Goal: Information Seeking & Learning: Learn about a topic

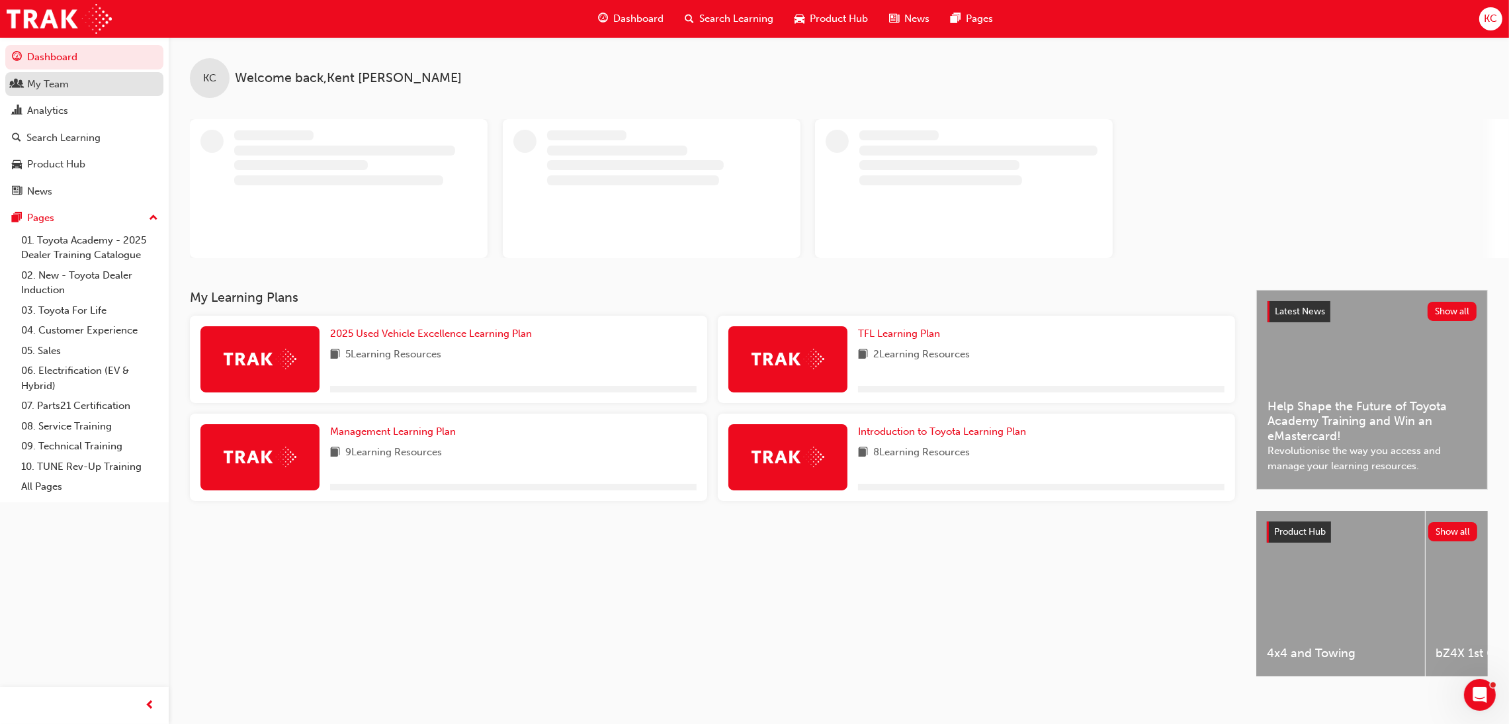
click at [36, 89] on div "My Team" at bounding box center [48, 84] width 42 height 15
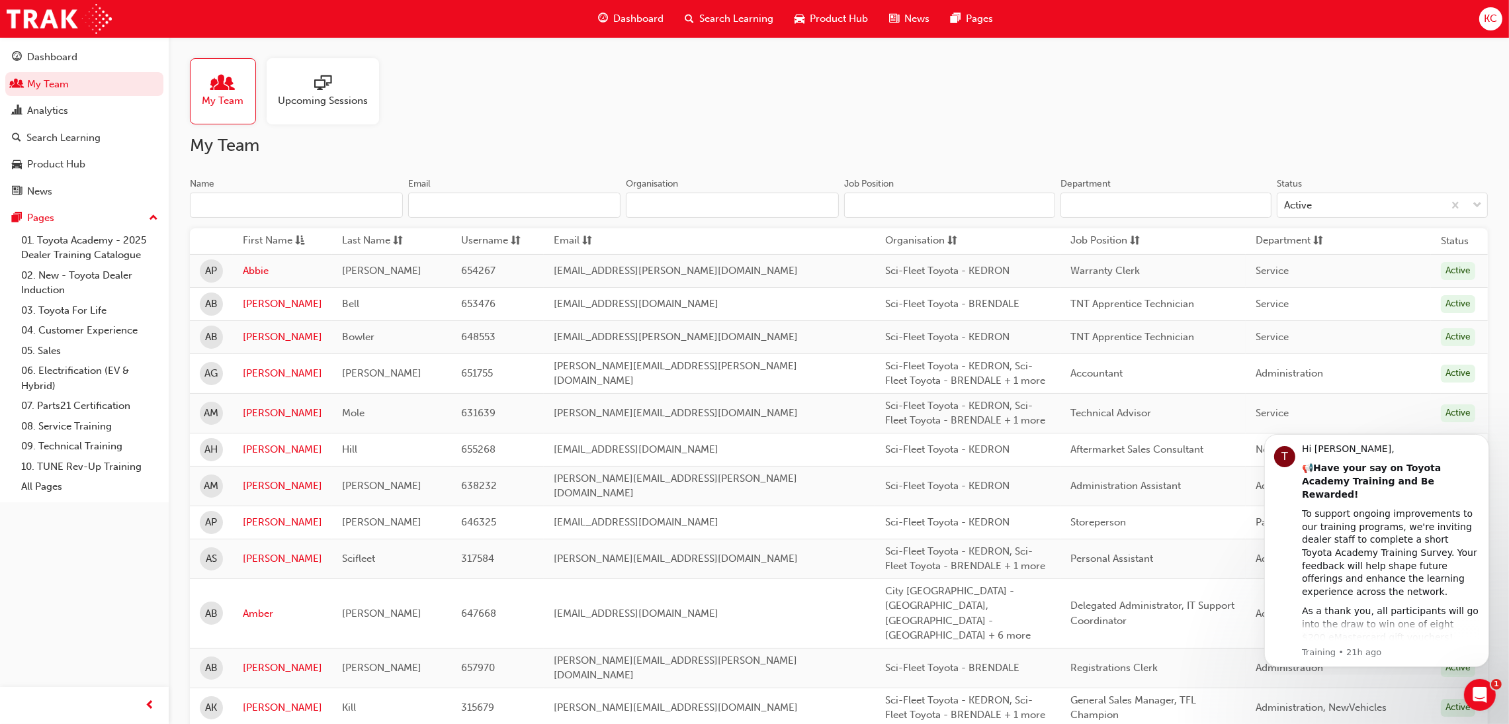
click at [271, 195] on input "Name" at bounding box center [296, 204] width 213 height 25
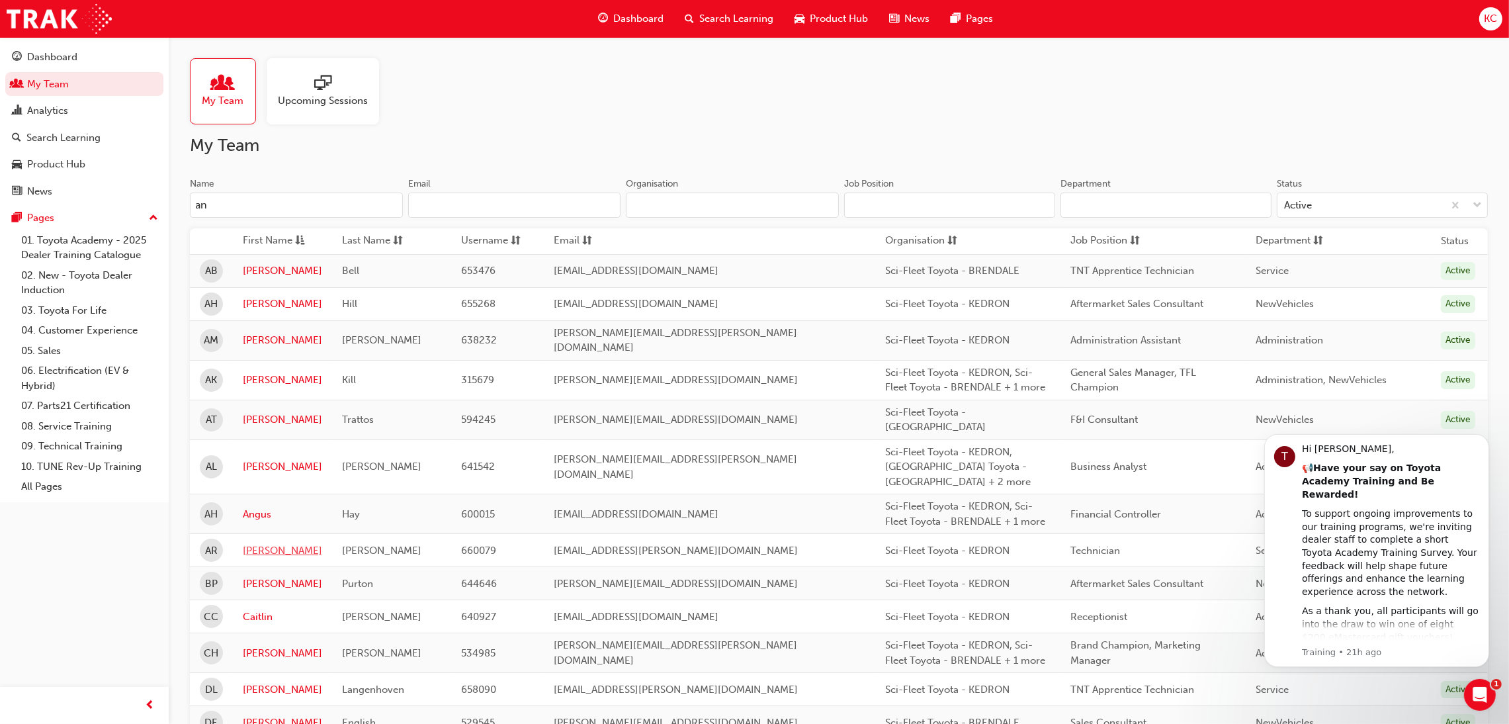
type input "an"
click at [269, 543] on link "[PERSON_NAME]" at bounding box center [282, 550] width 79 height 15
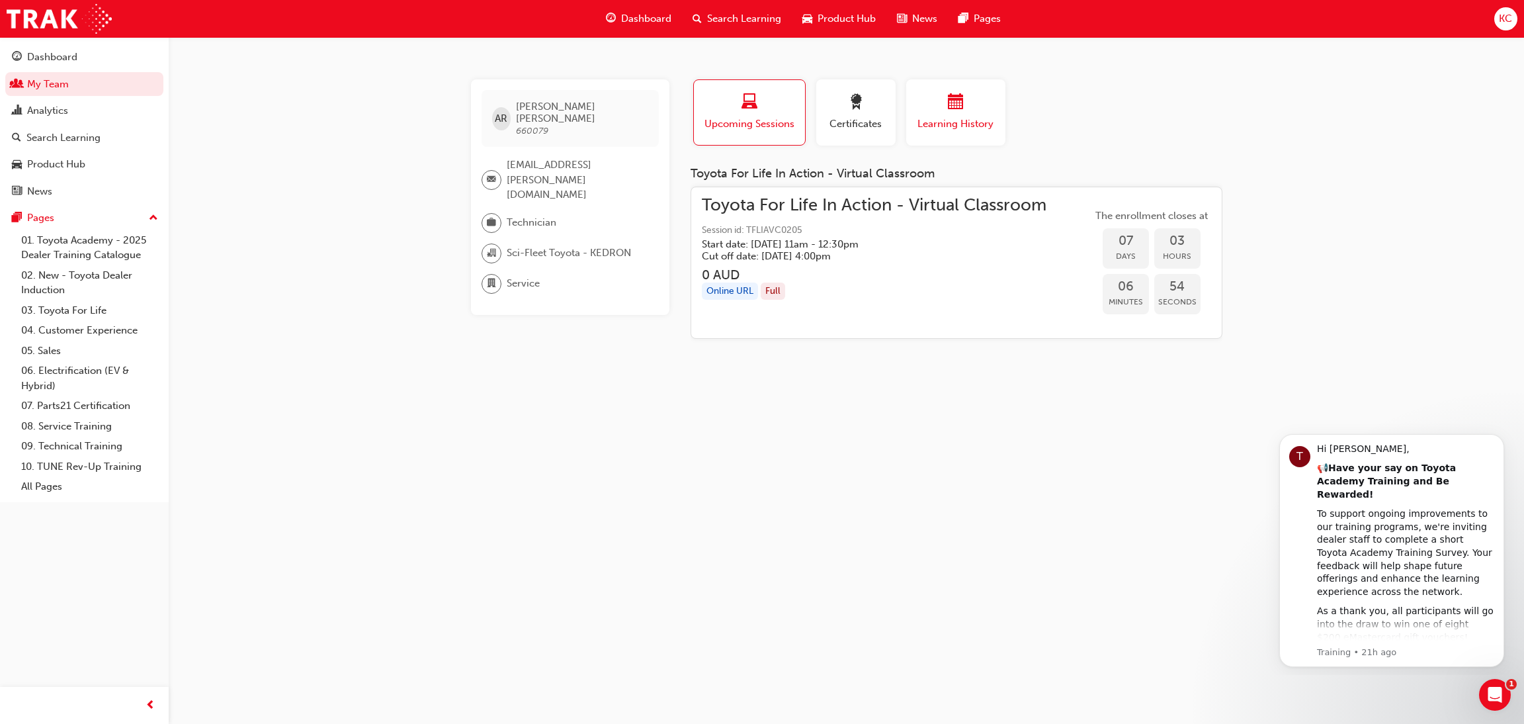
click at [929, 122] on span "Learning History" at bounding box center [955, 123] width 79 height 15
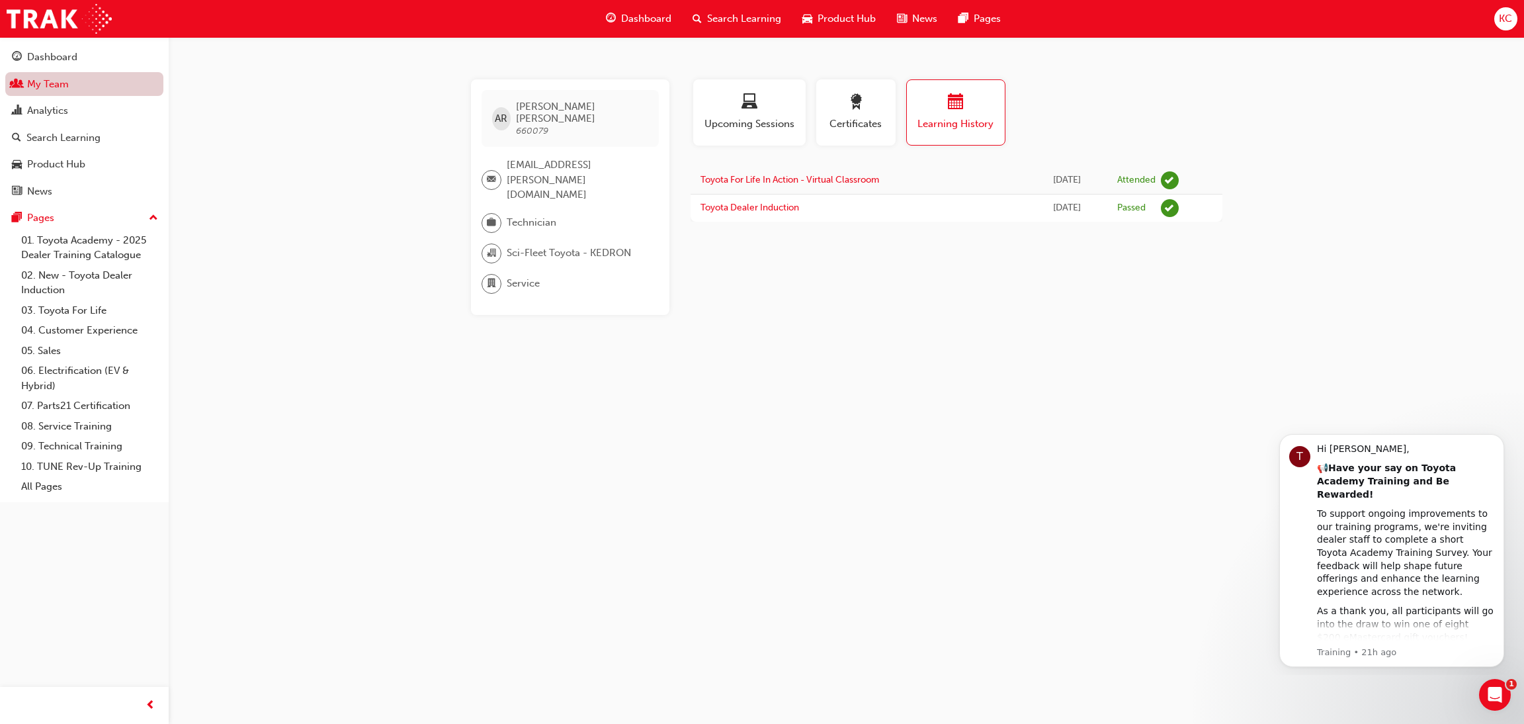
drag, startPoint x: 54, startPoint y: 81, endPoint x: 66, endPoint y: 83, distance: 12.8
click at [54, 81] on link "My Team" at bounding box center [84, 84] width 158 height 24
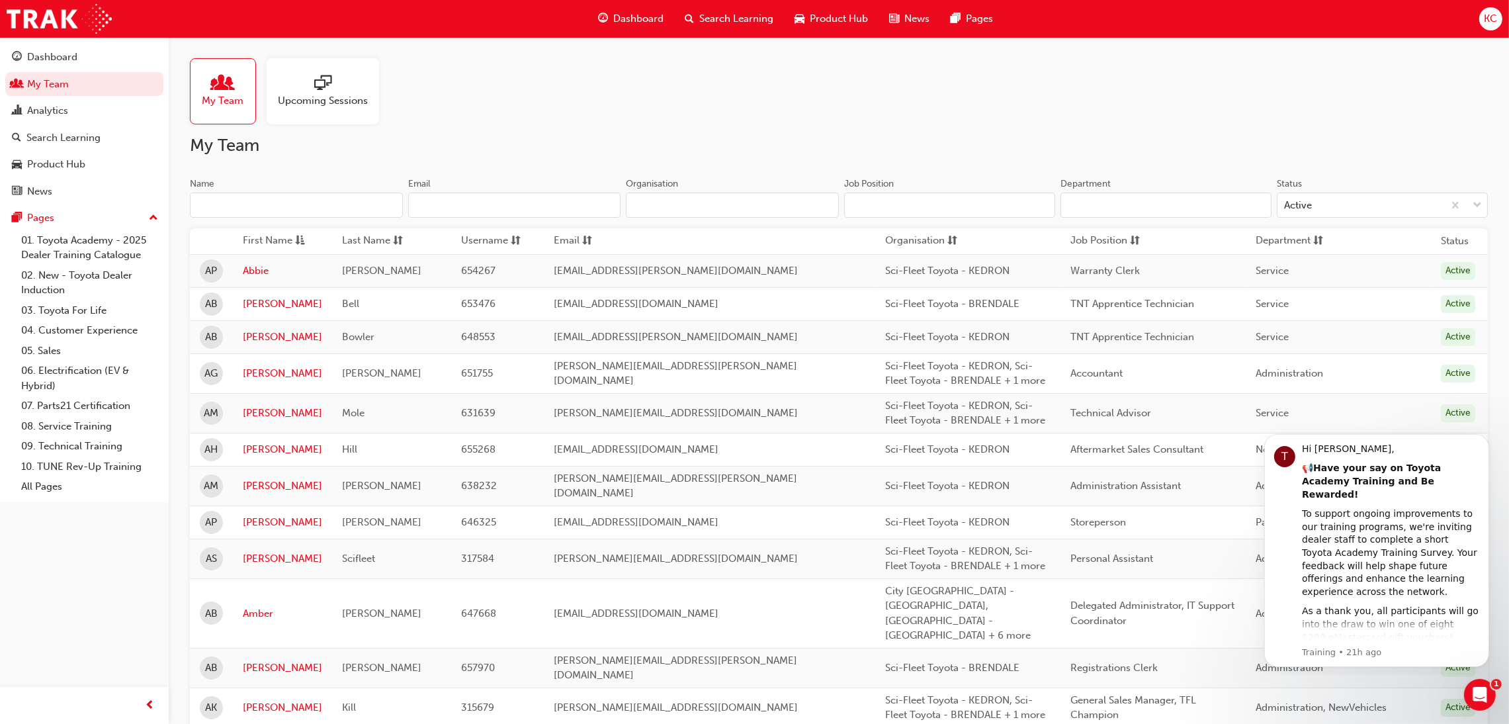
click at [269, 199] on input "Name" at bounding box center [296, 204] width 213 height 25
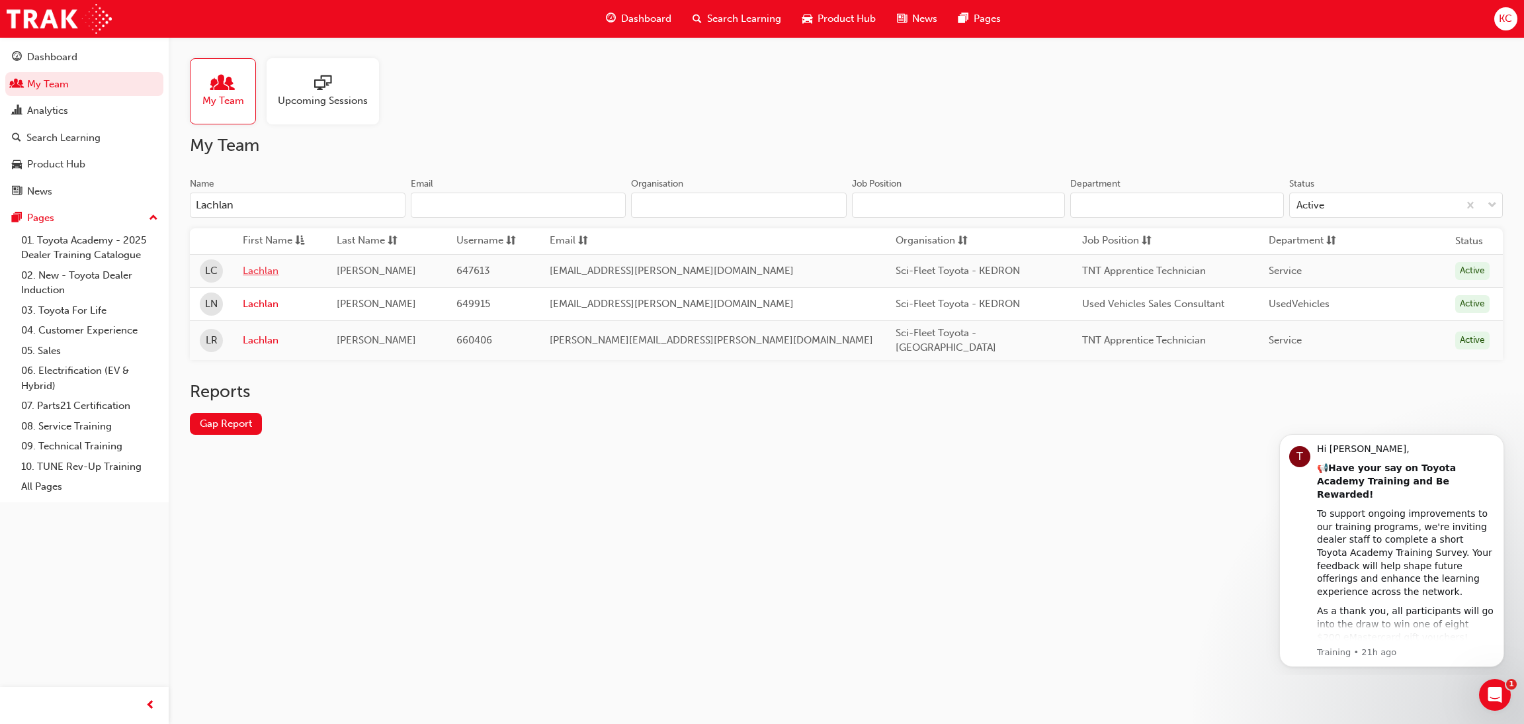
type input "Lachlan"
click at [278, 271] on link "Lachlan" at bounding box center [279, 270] width 73 height 15
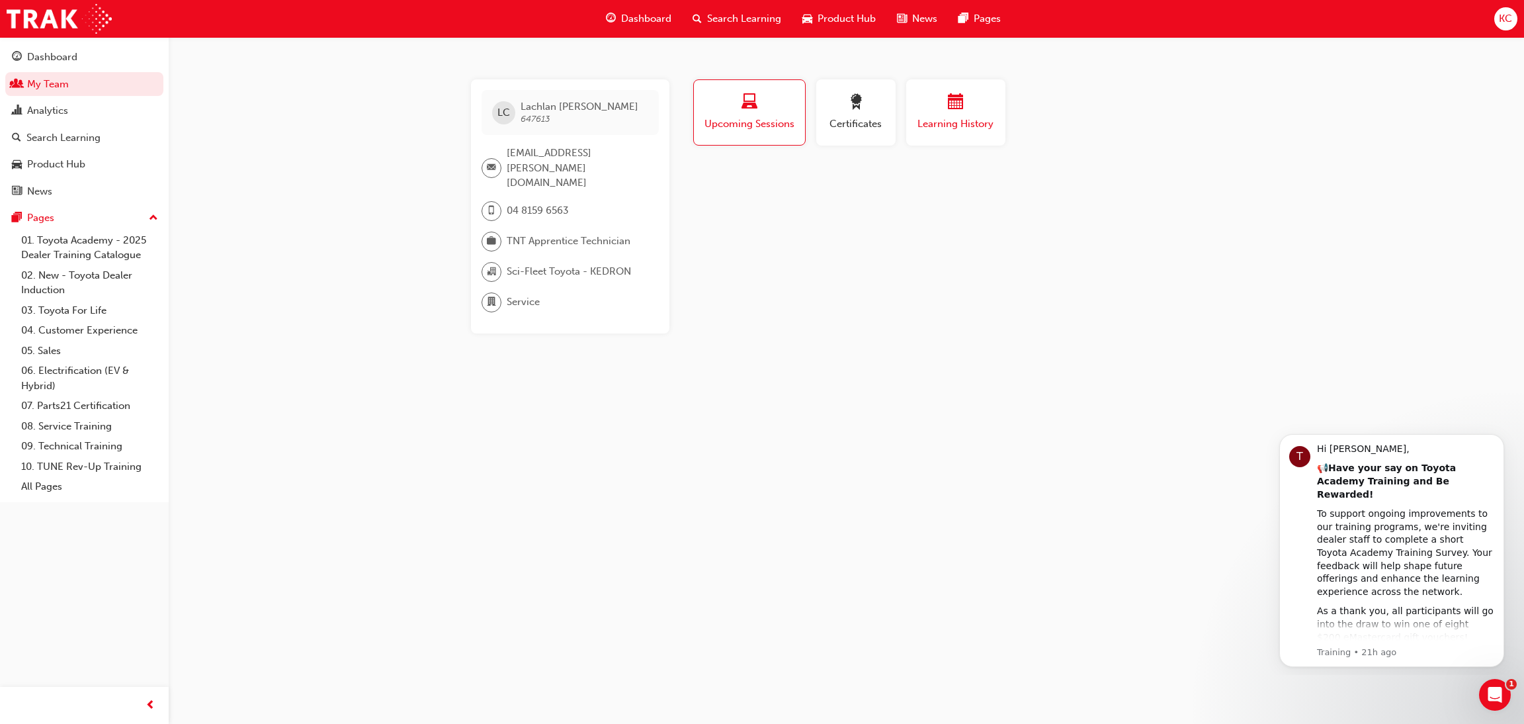
click at [936, 117] on span "Learning History" at bounding box center [955, 123] width 79 height 15
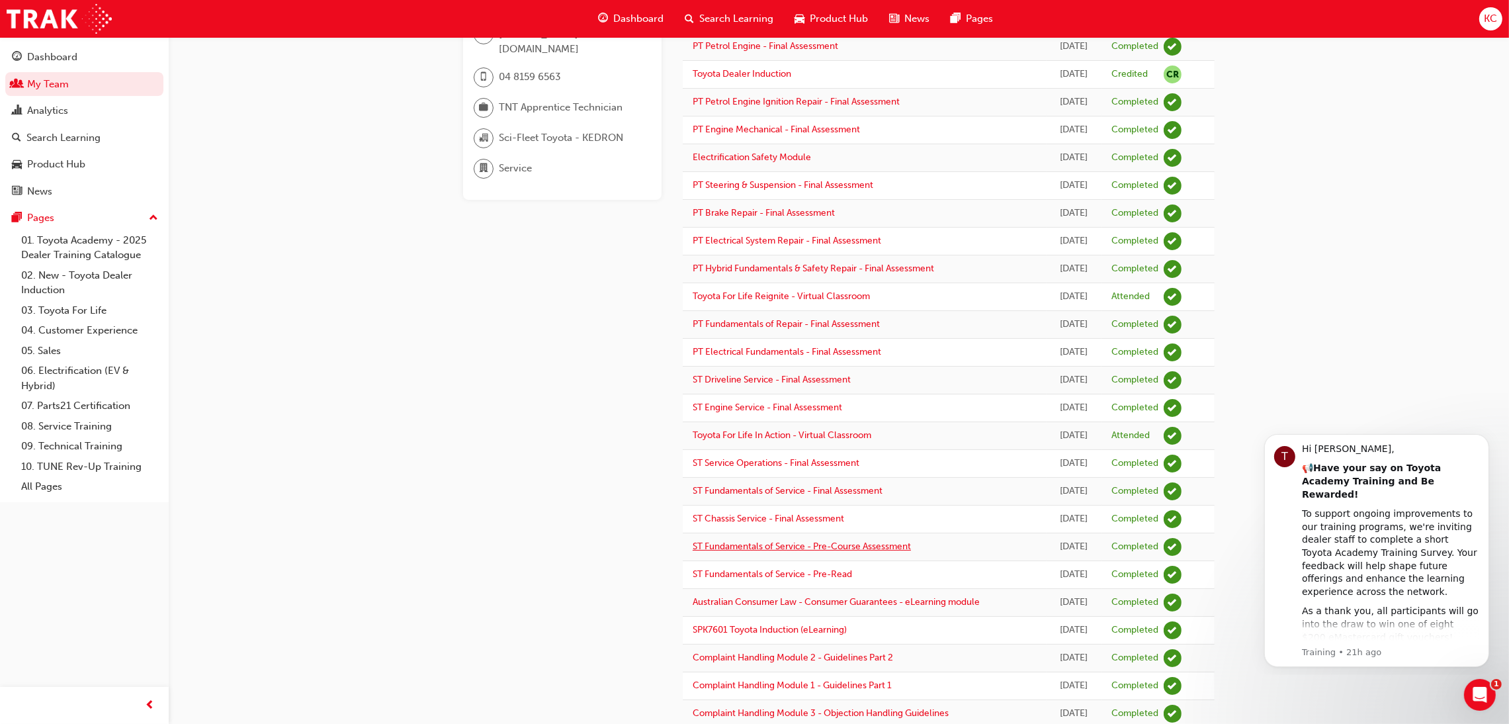
scroll to position [2, 0]
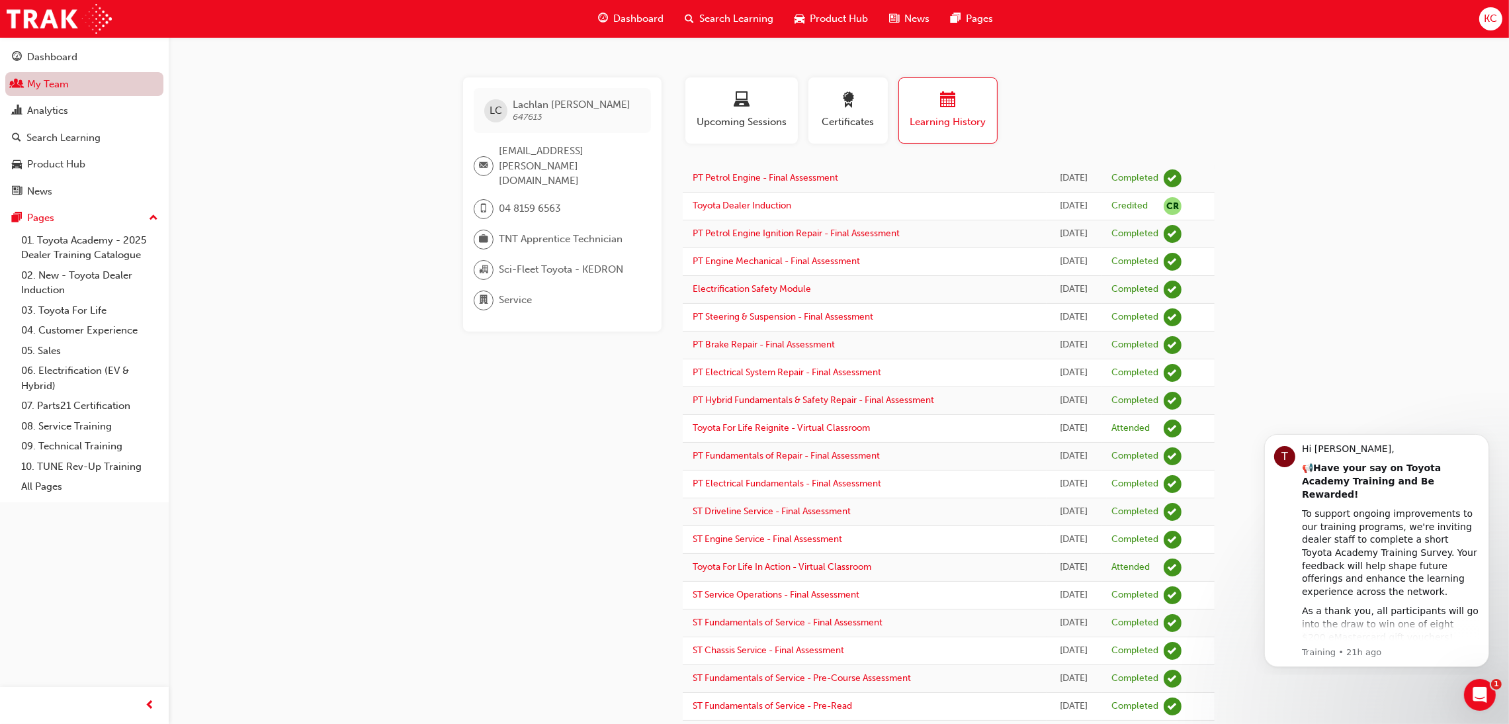
click at [48, 88] on link "My Team" at bounding box center [84, 84] width 158 height 24
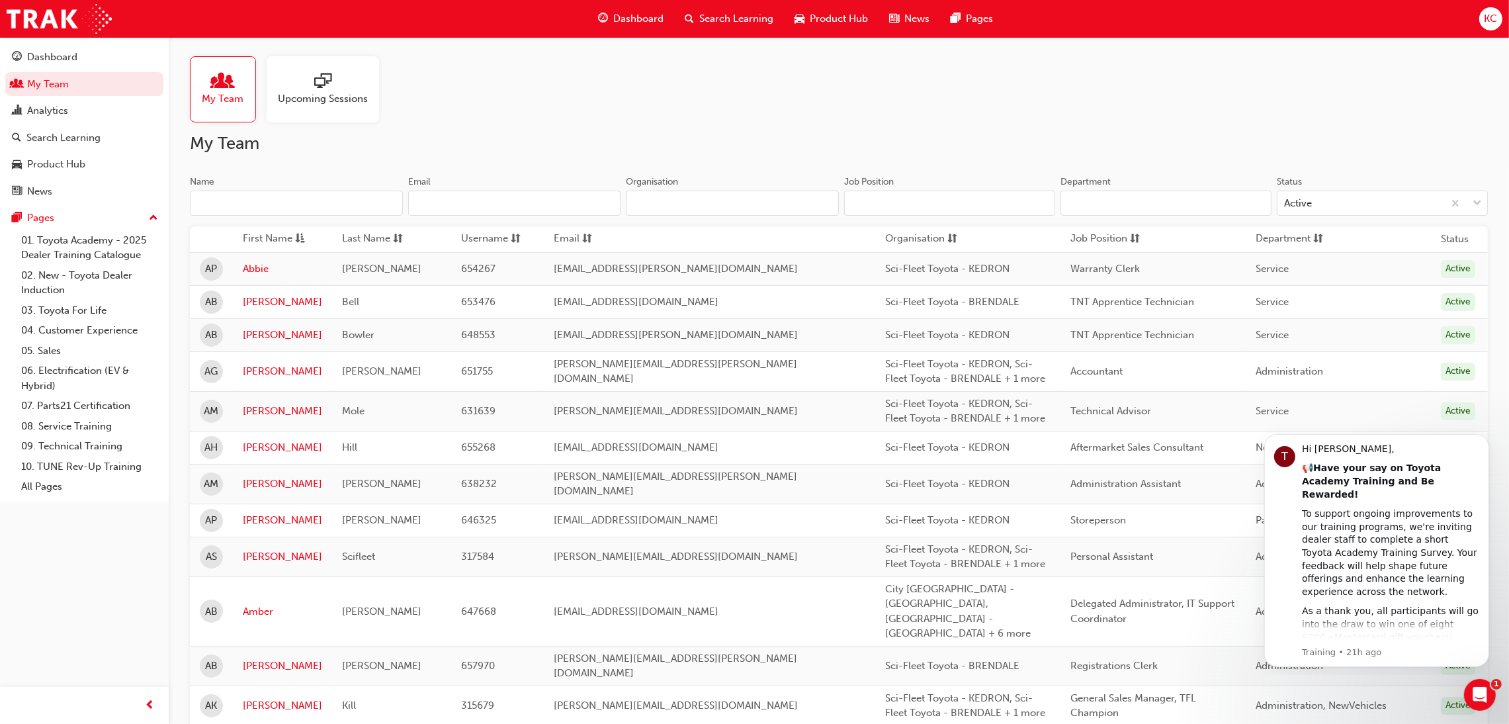
click at [292, 202] on input "Name" at bounding box center [296, 202] width 213 height 25
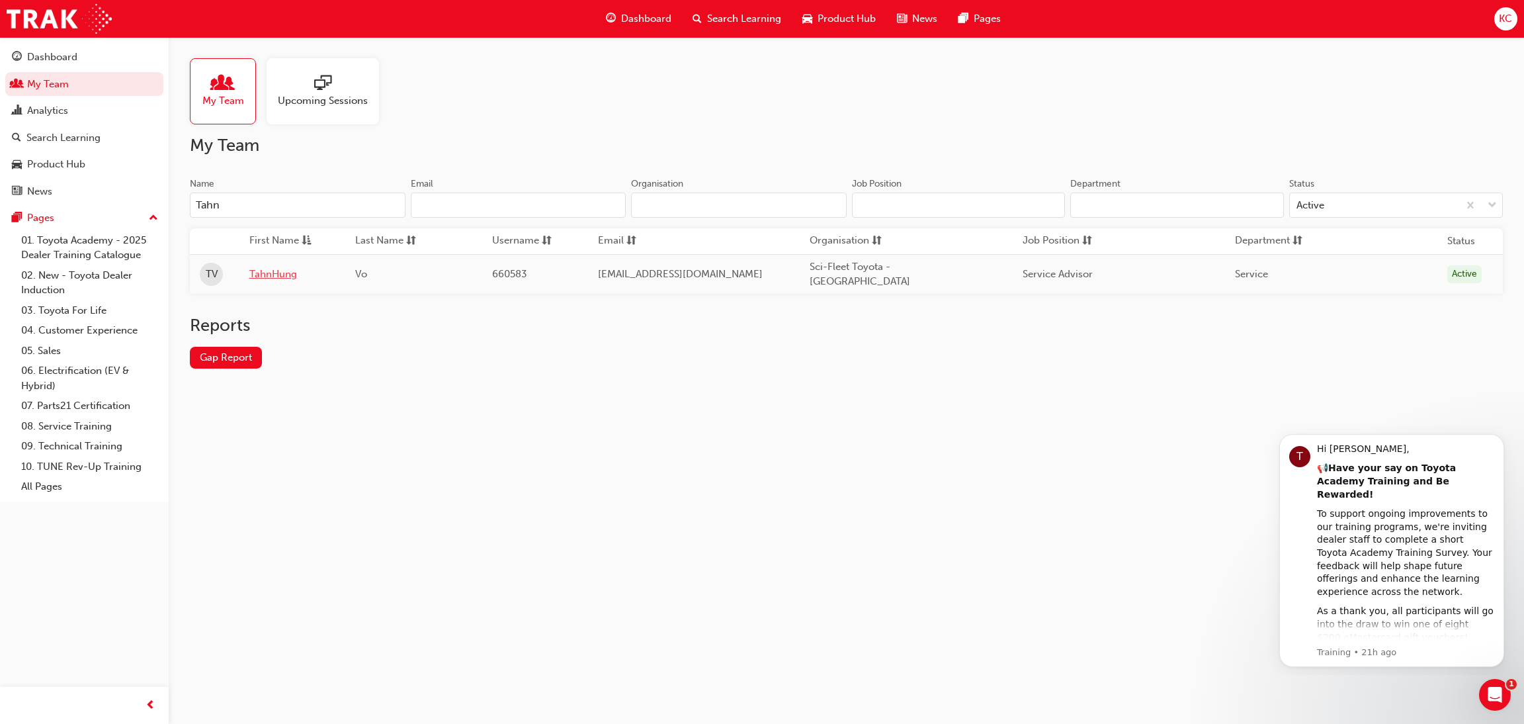
type input "Tahn"
click at [278, 271] on link "TahnHung" at bounding box center [292, 274] width 87 height 15
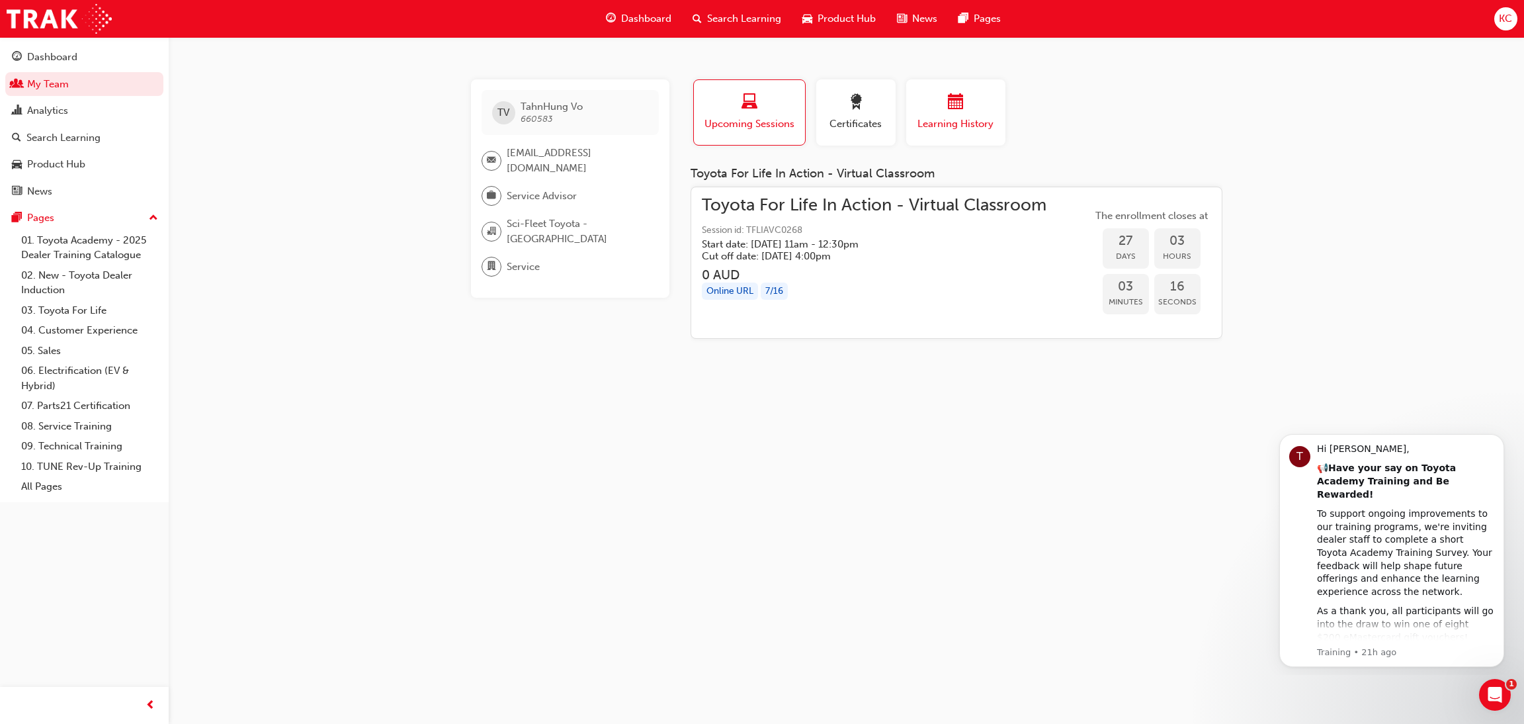
click at [942, 104] on div "button" at bounding box center [955, 104] width 79 height 21
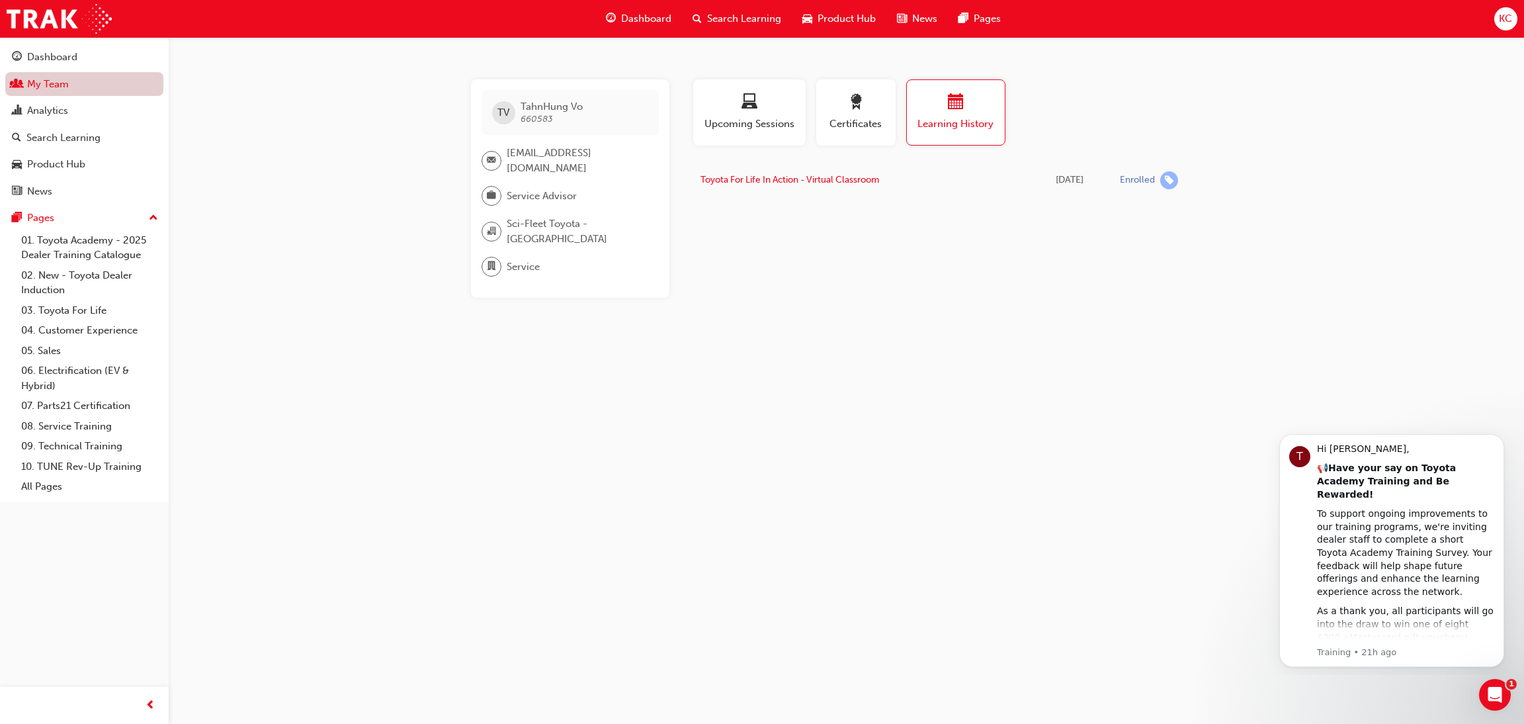
click at [46, 87] on link "My Team" at bounding box center [84, 84] width 158 height 24
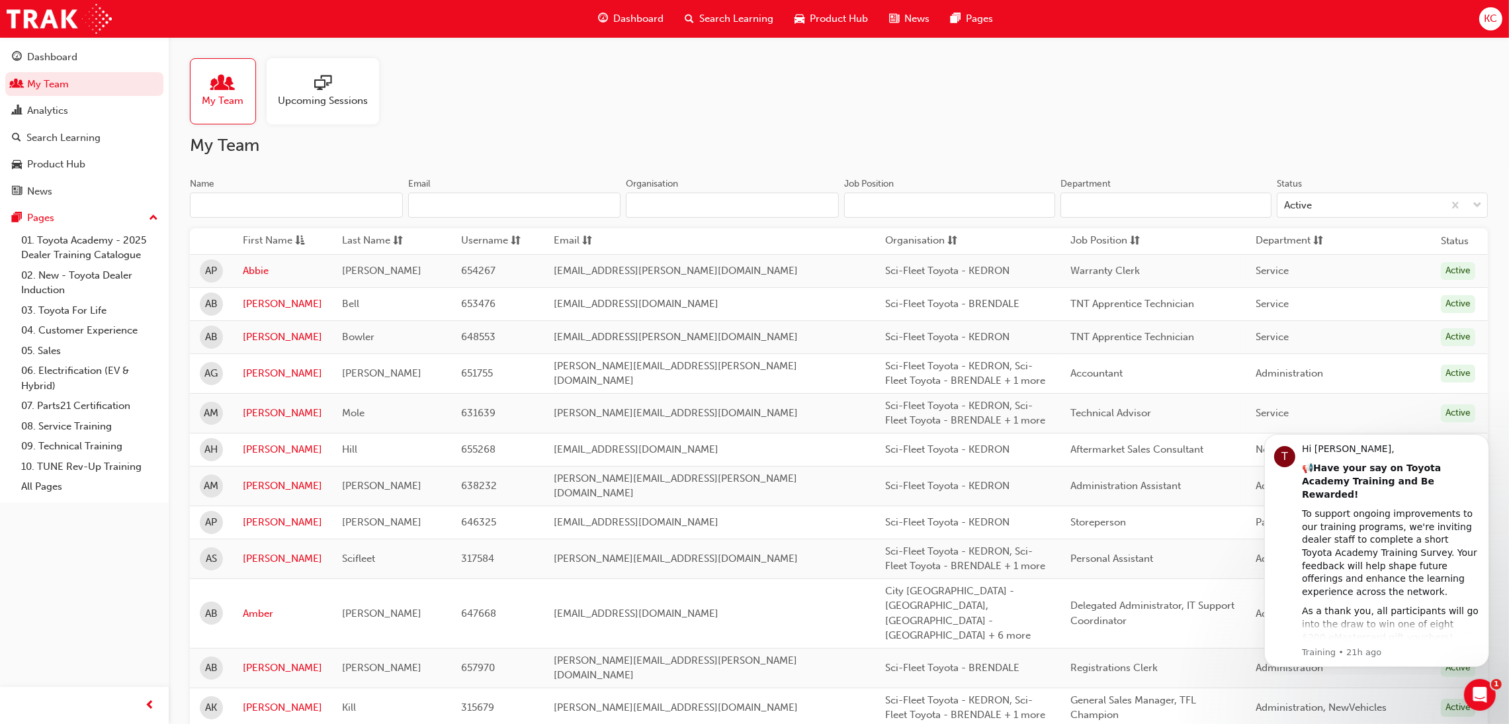
click at [281, 202] on input "Name" at bounding box center [296, 204] width 213 height 25
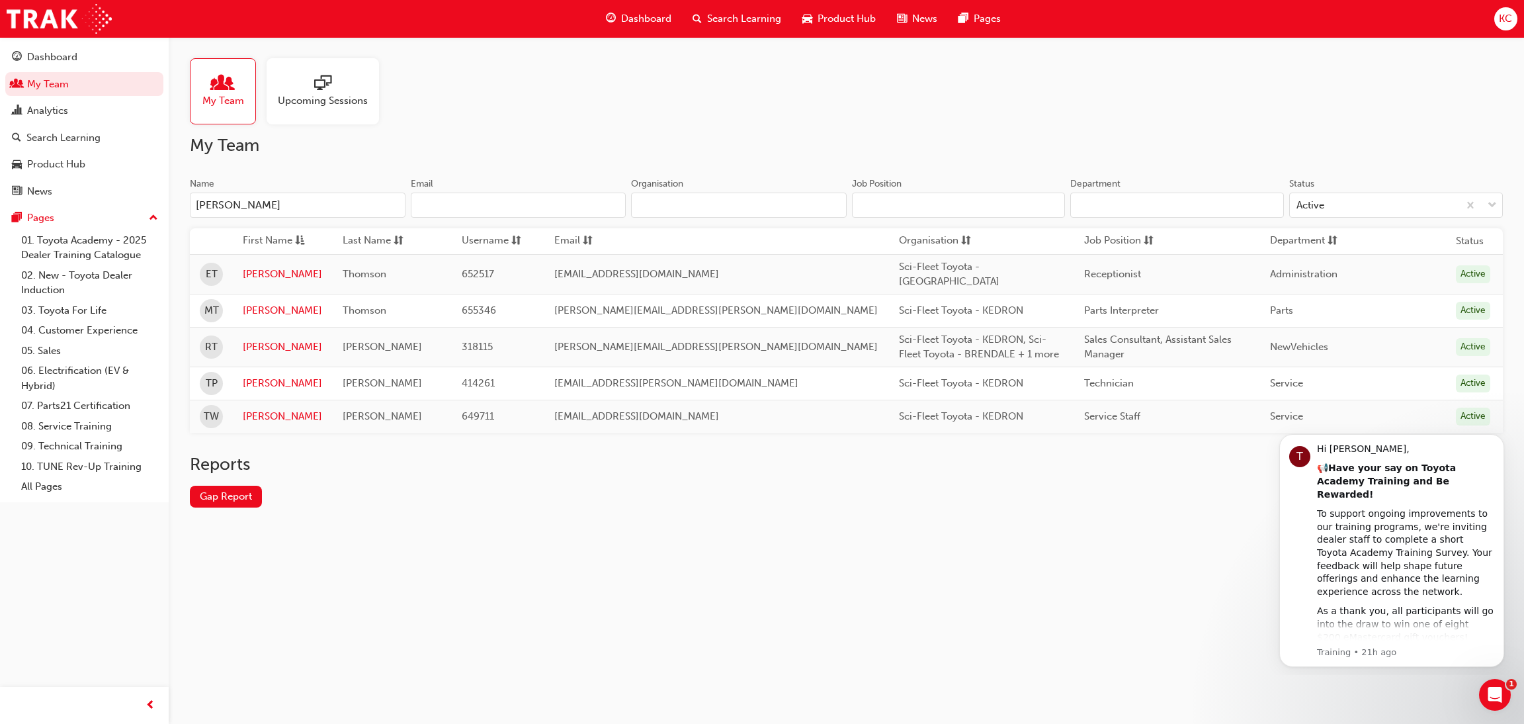
type input "[PERSON_NAME]"
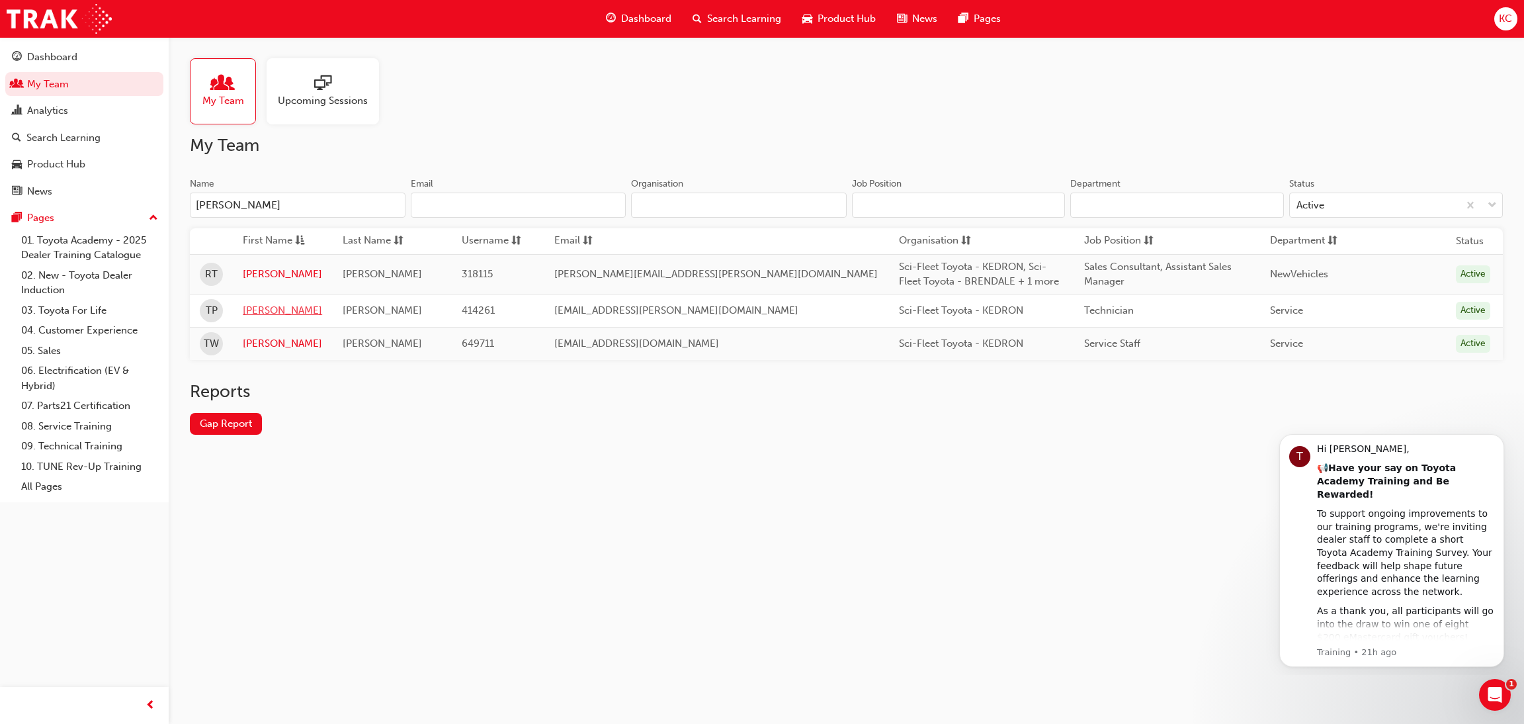
click at [259, 309] on link "[PERSON_NAME]" at bounding box center [282, 310] width 79 height 15
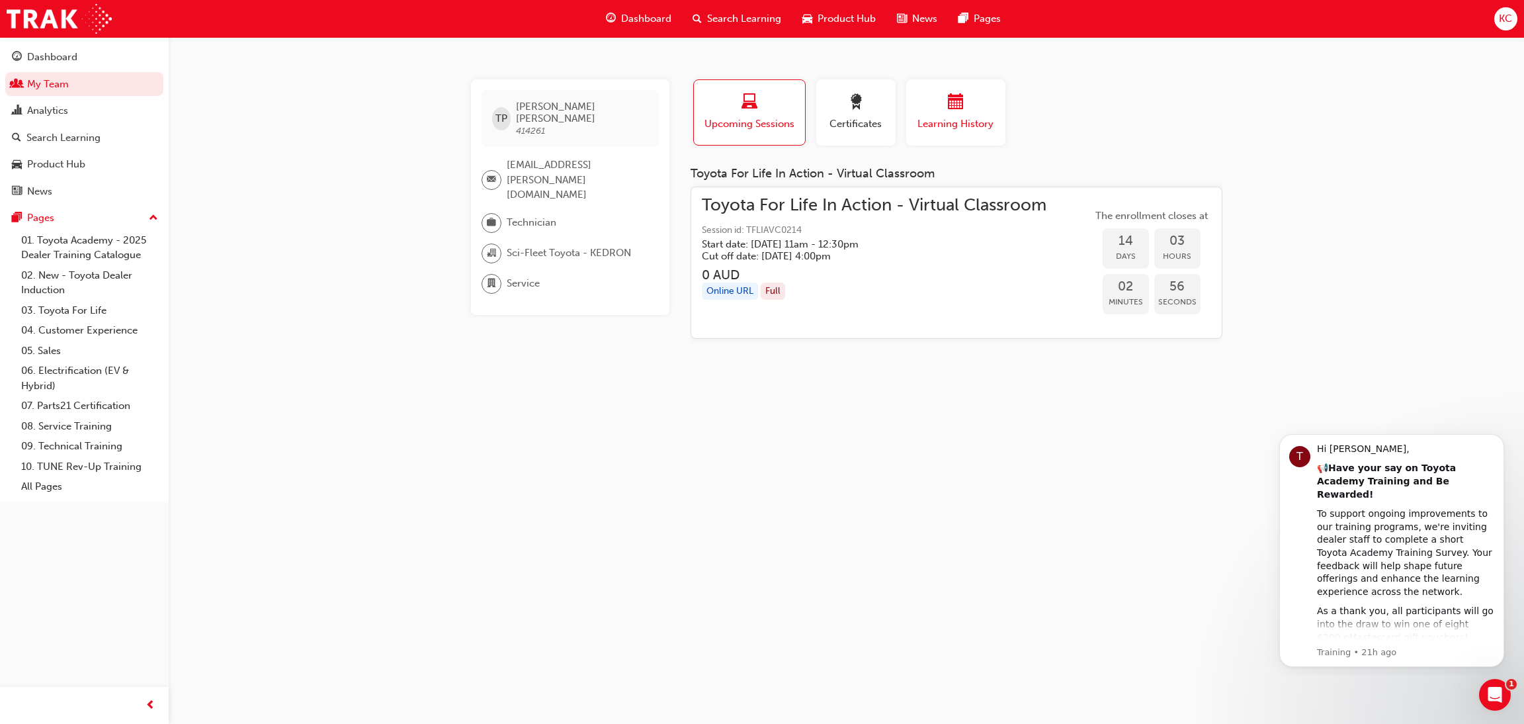
click at [936, 104] on div "button" at bounding box center [955, 104] width 79 height 21
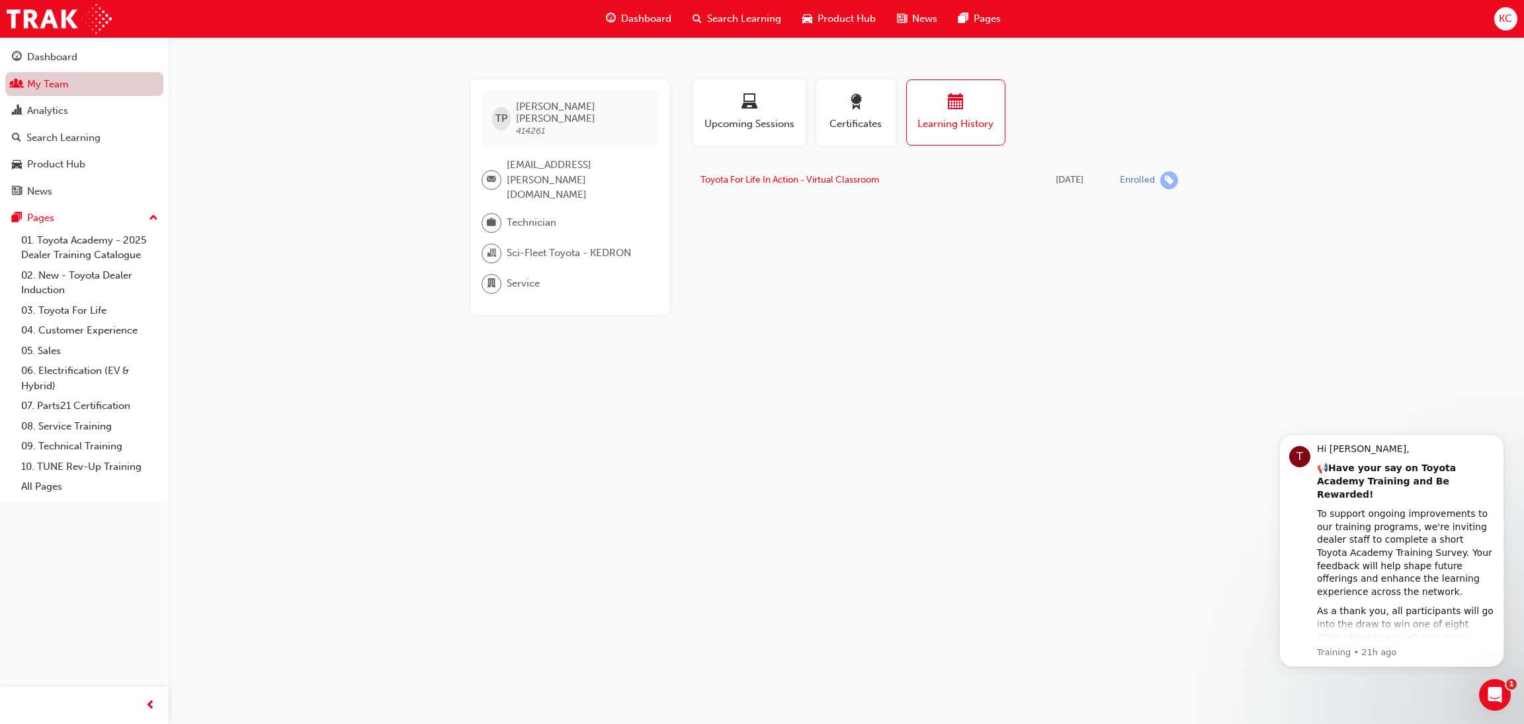
click at [65, 85] on link "My Team" at bounding box center [84, 84] width 158 height 24
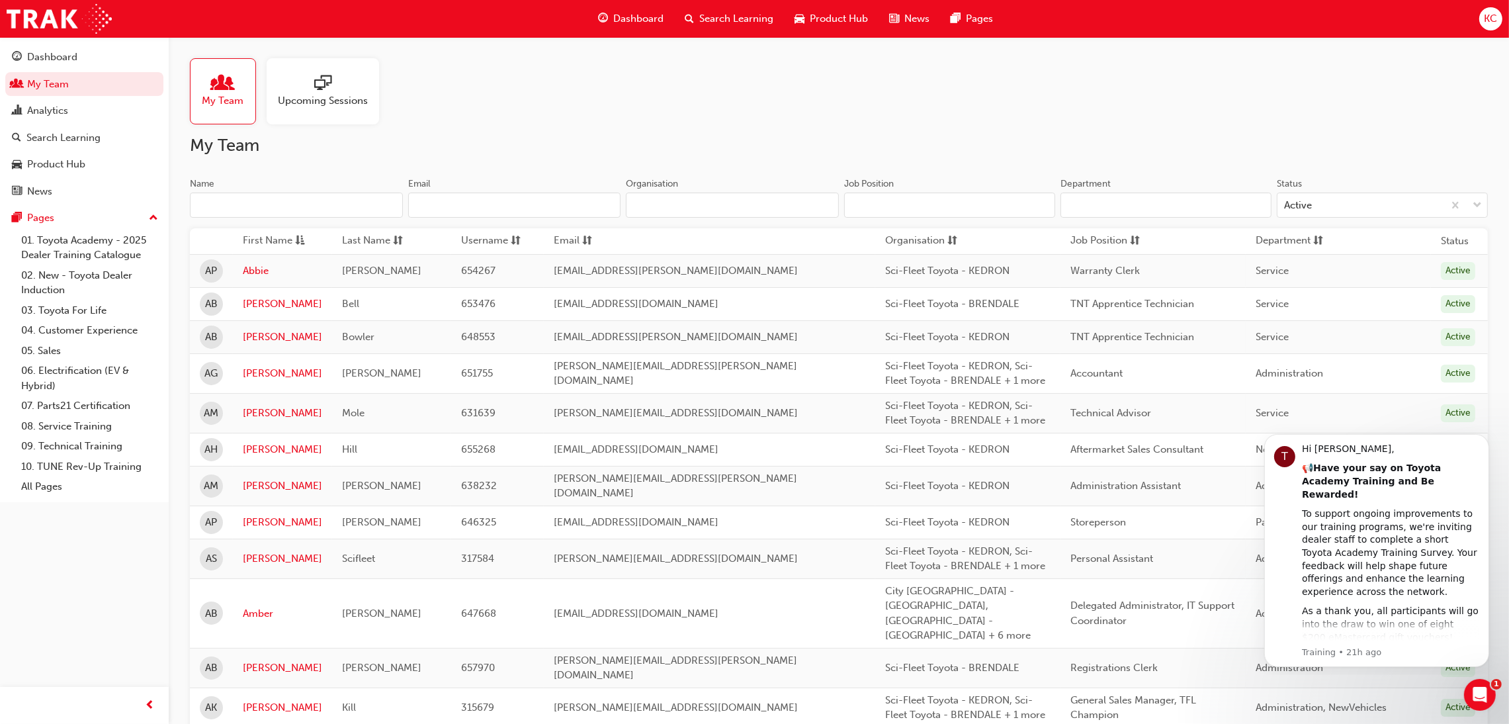
click at [267, 203] on input "Name" at bounding box center [296, 204] width 213 height 25
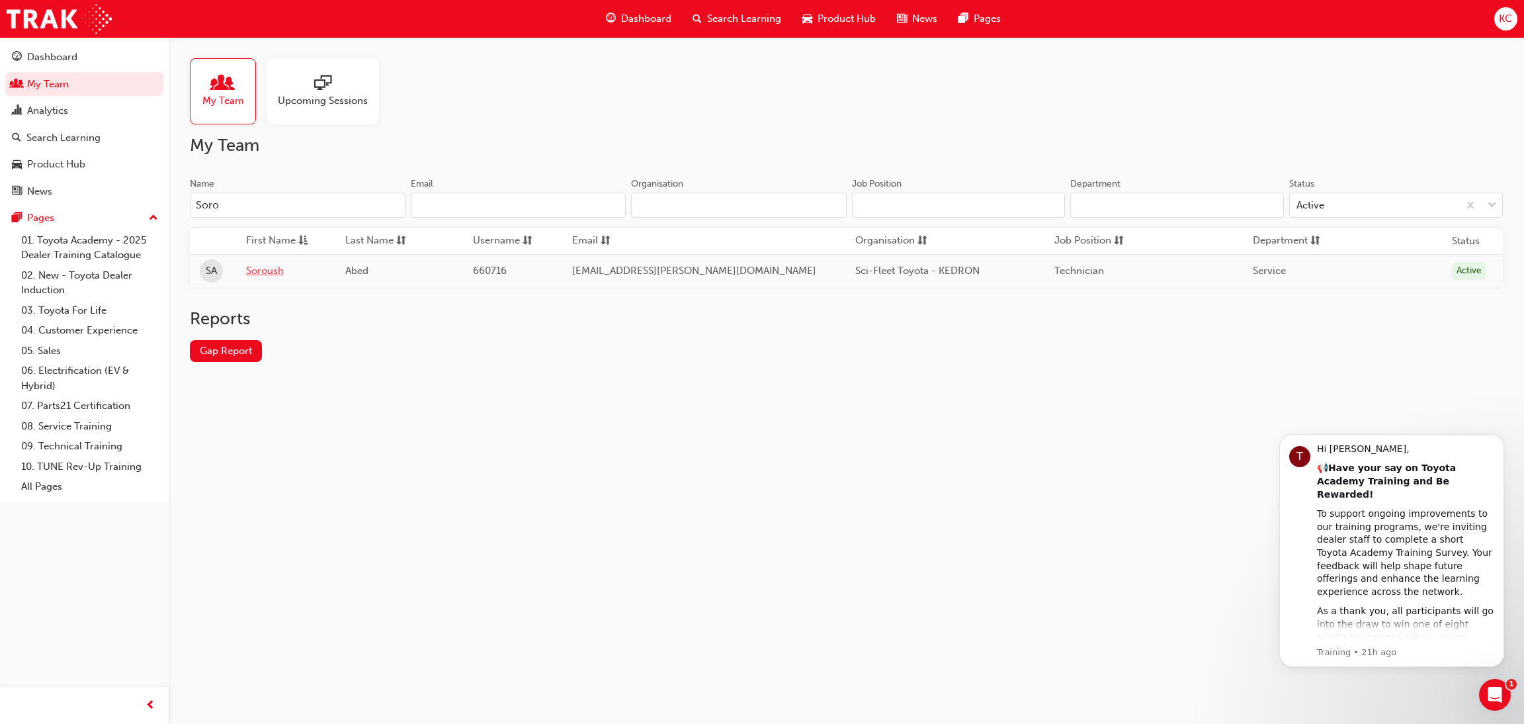
type input "Soro"
click at [265, 269] on link "Soroush" at bounding box center [285, 270] width 79 height 15
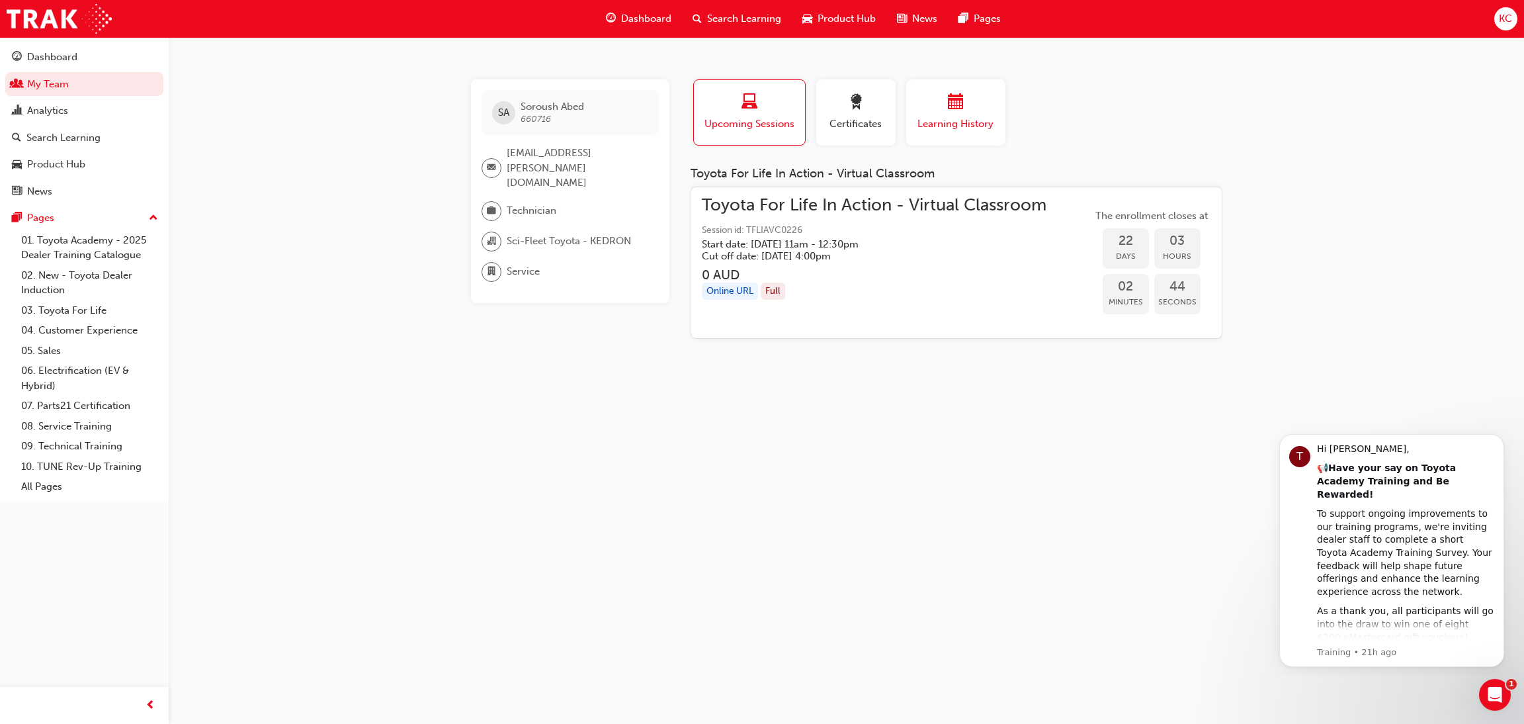
click at [917, 111] on div "button" at bounding box center [955, 104] width 79 height 21
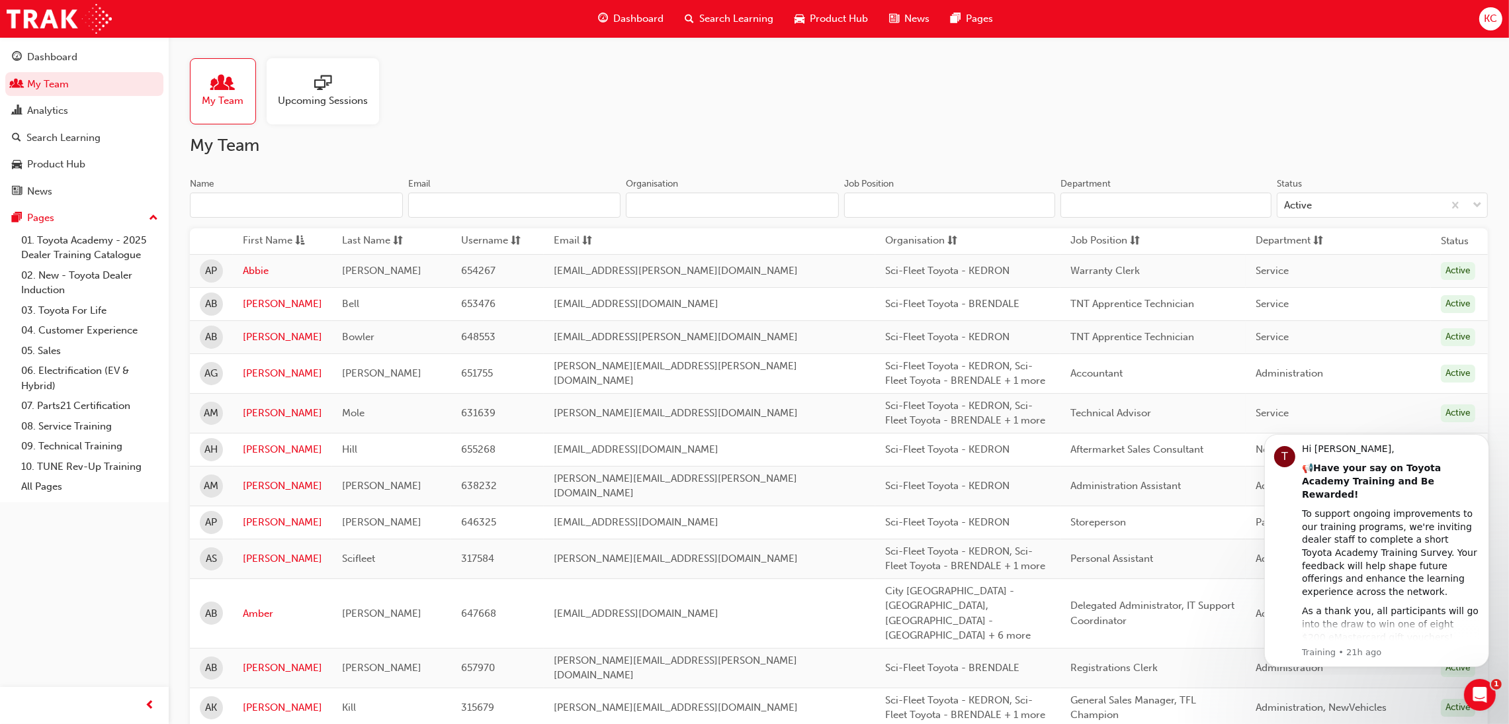
click at [267, 208] on input "Name" at bounding box center [296, 204] width 213 height 25
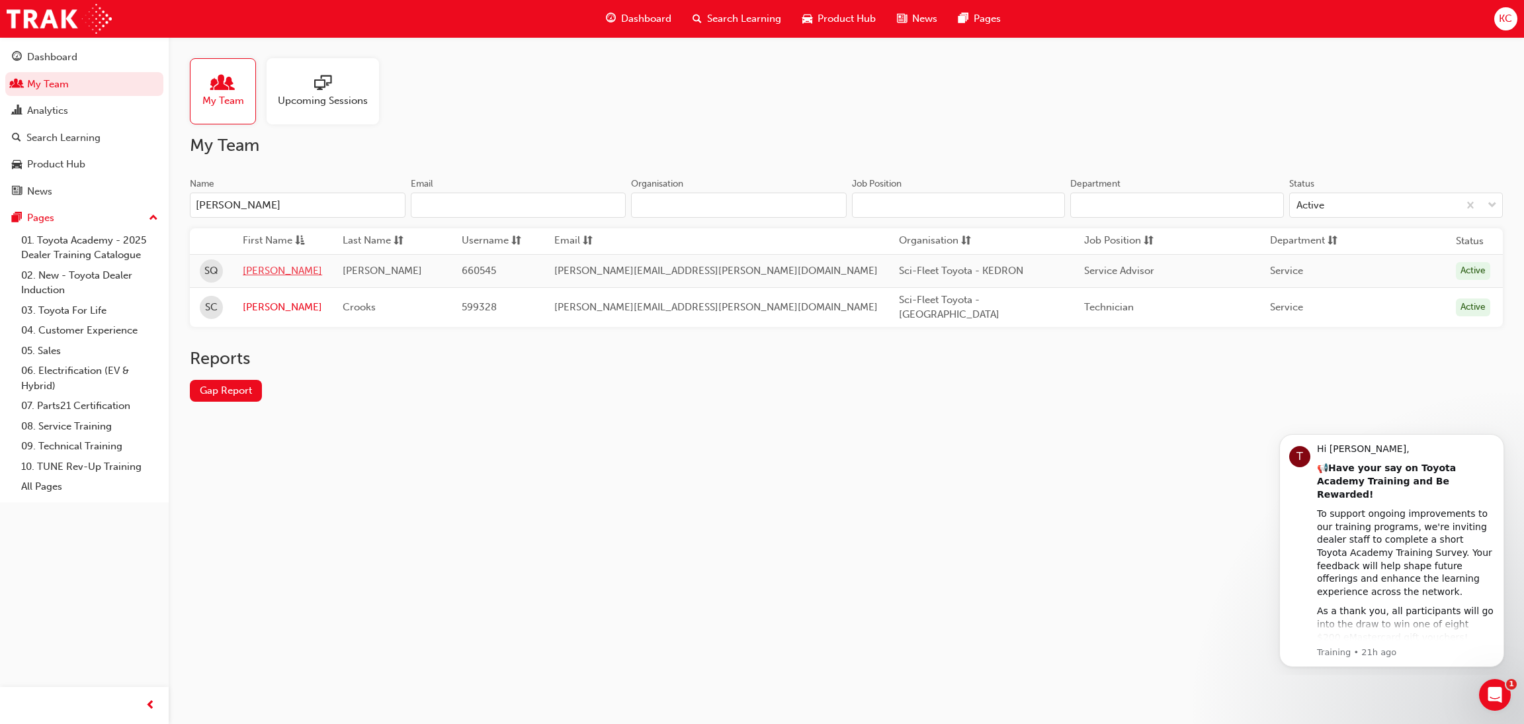
type input "[PERSON_NAME]"
click at [277, 272] on link "[PERSON_NAME]" at bounding box center [282, 270] width 79 height 15
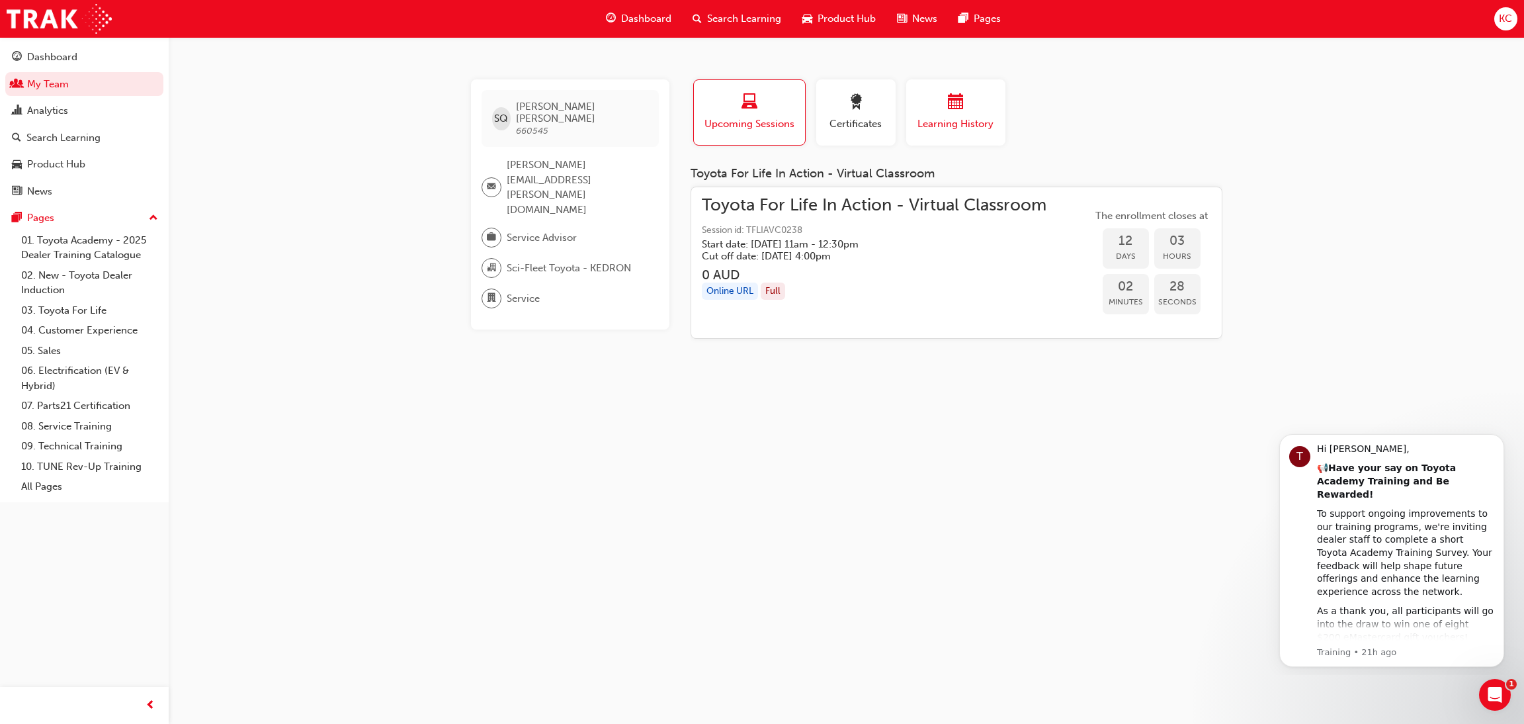
click at [933, 110] on div "button" at bounding box center [955, 104] width 79 height 21
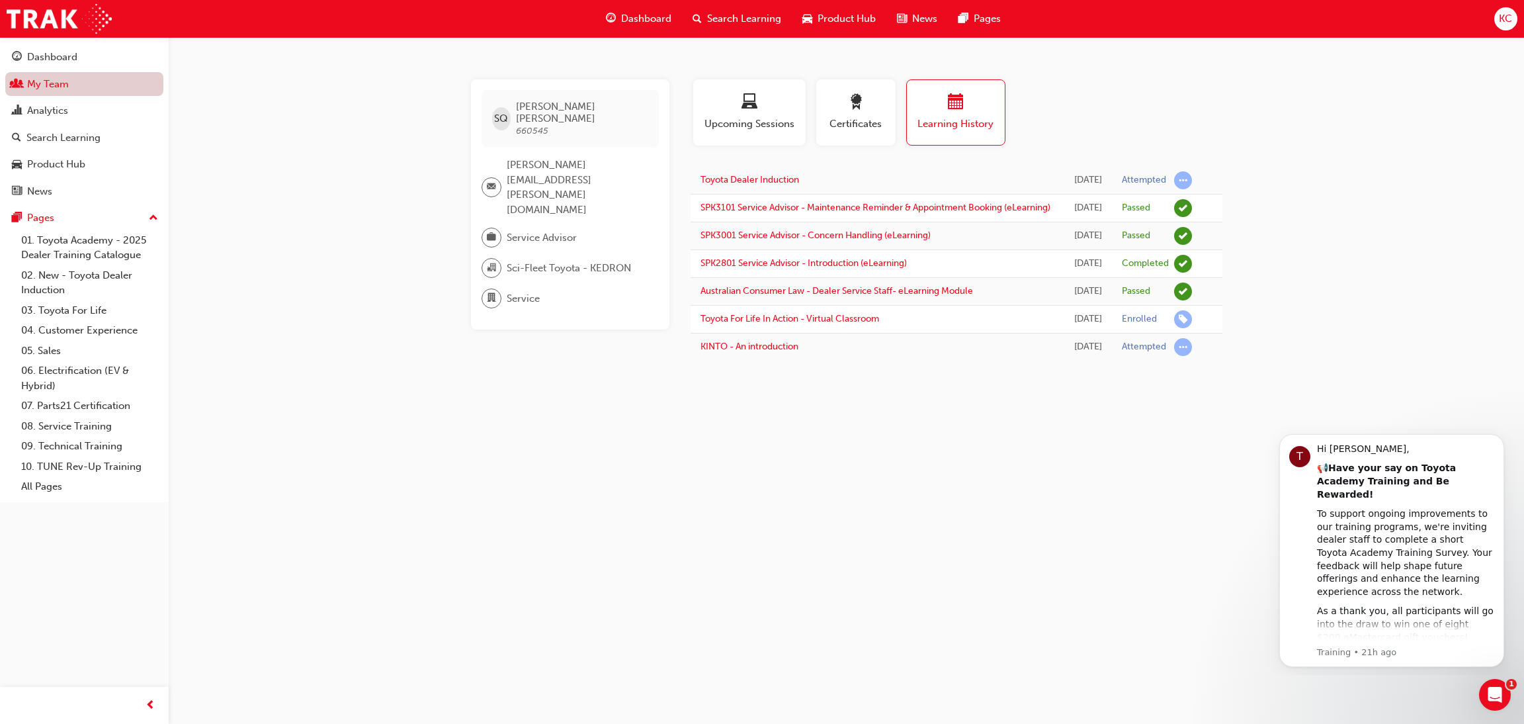
drag, startPoint x: 40, startPoint y: 88, endPoint x: 85, endPoint y: 85, distance: 45.1
click at [40, 87] on link "My Team" at bounding box center [84, 84] width 158 height 24
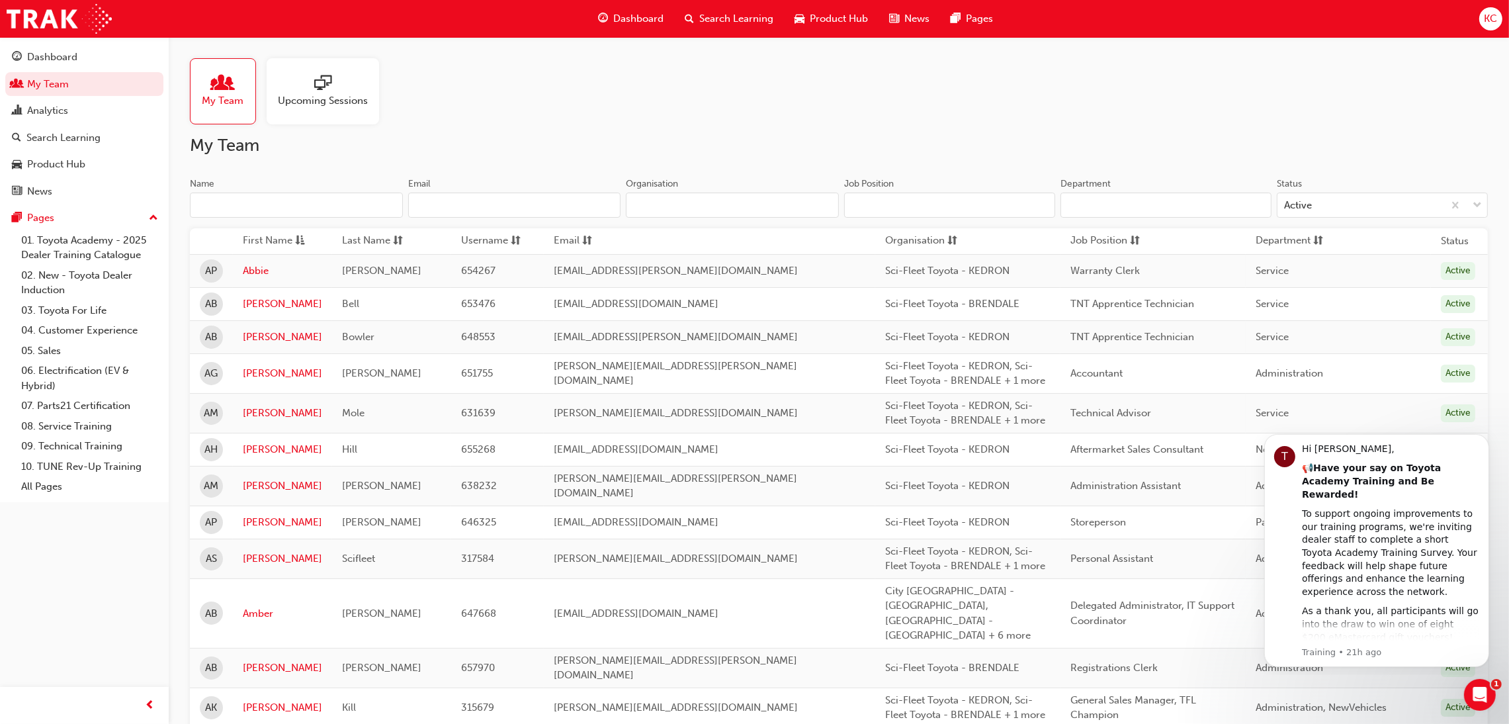
click at [255, 206] on input "Name" at bounding box center [296, 204] width 213 height 25
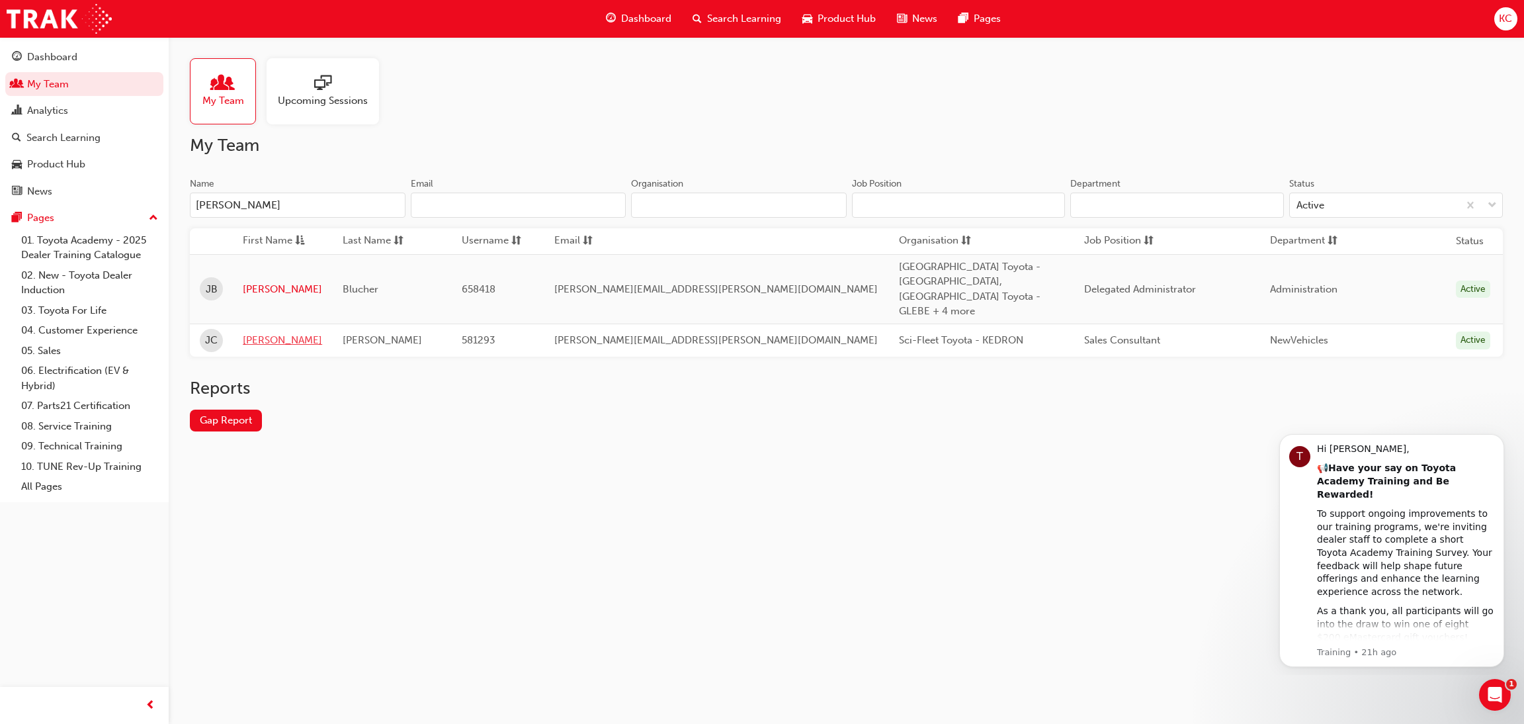
type input "[PERSON_NAME]"
click at [251, 333] on link "[PERSON_NAME]" at bounding box center [282, 340] width 79 height 15
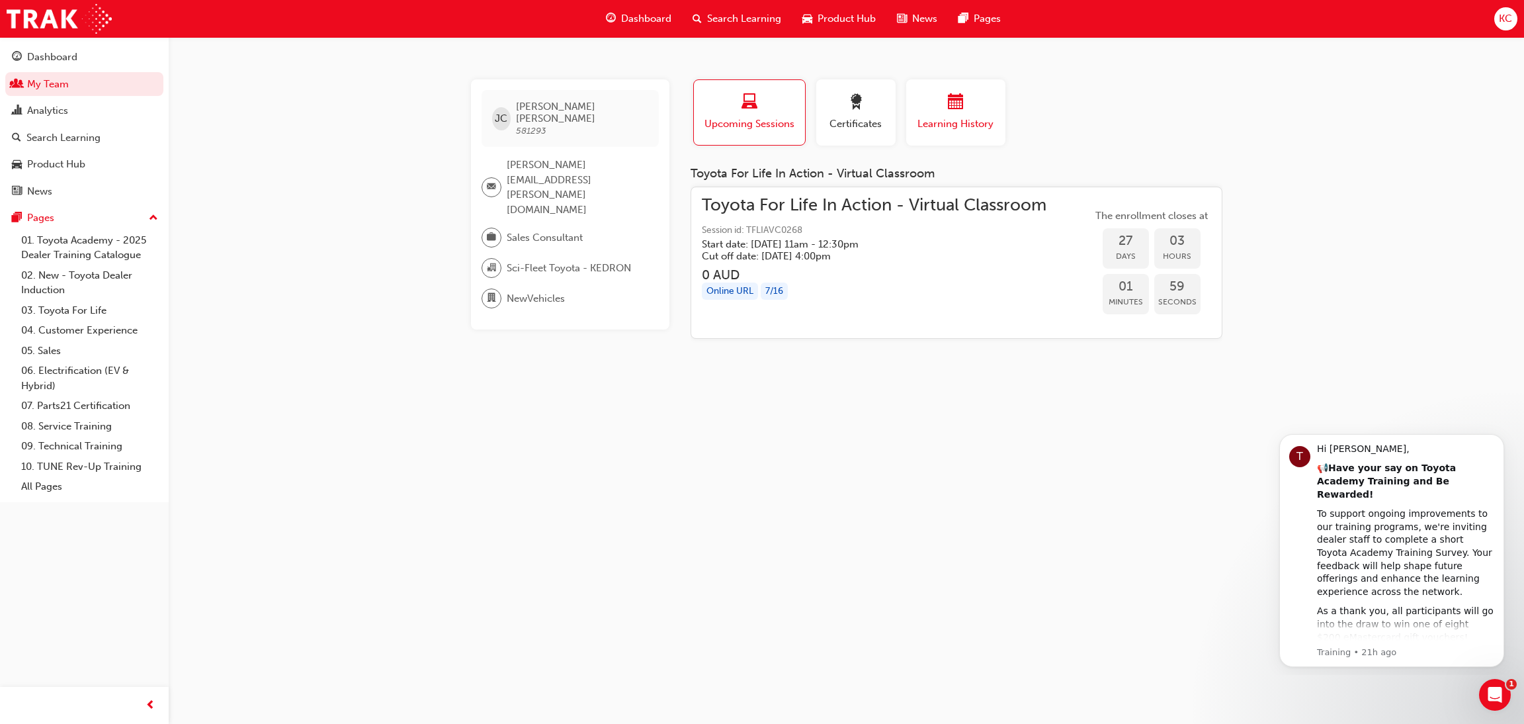
click at [931, 99] on div "button" at bounding box center [955, 104] width 79 height 21
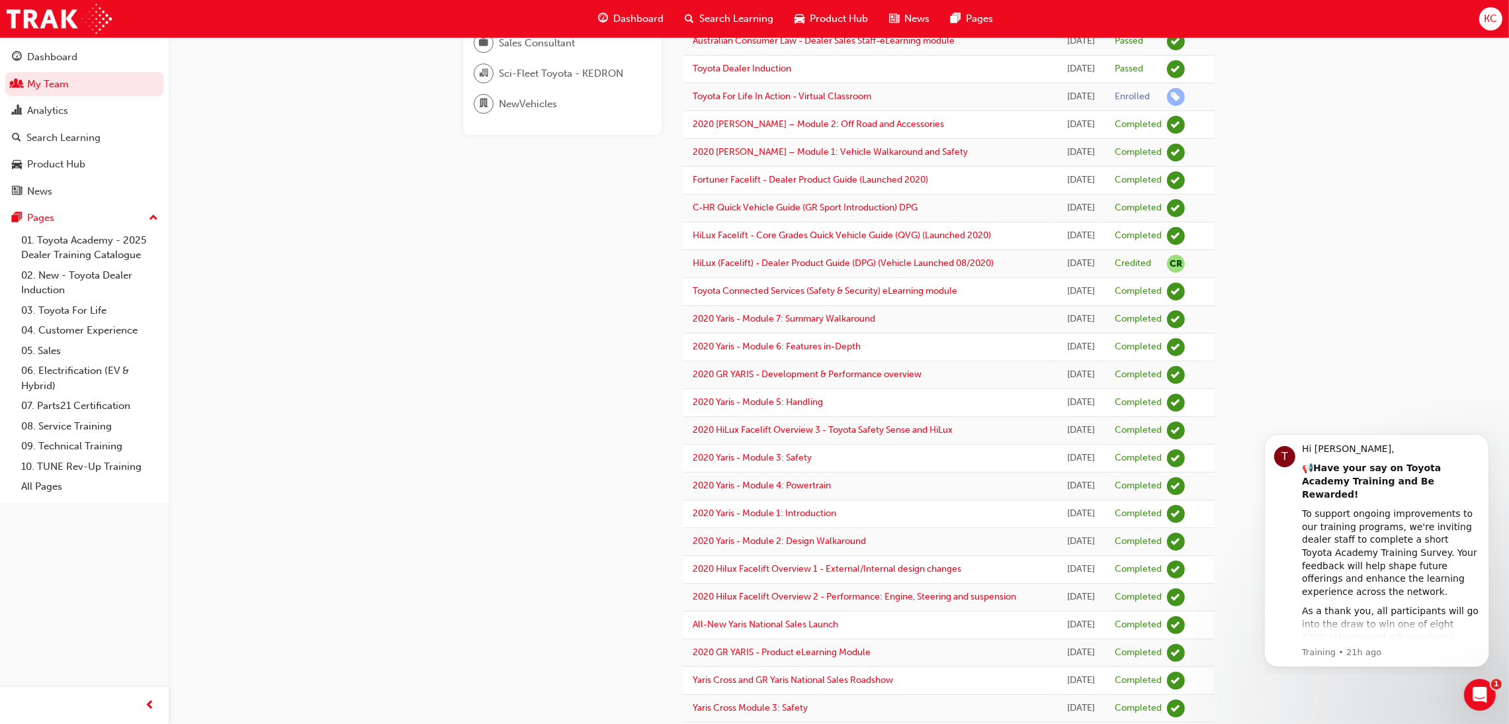
scroll to position [198, 0]
